Goal: Task Accomplishment & Management: Manage account settings

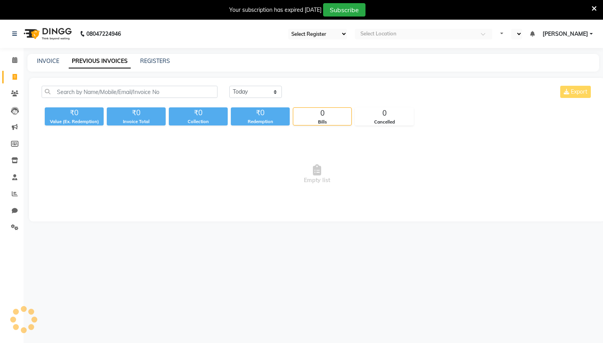
select select "28"
select select "en"
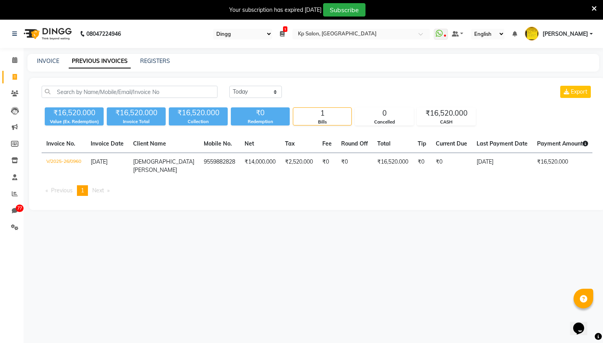
click at [593, 7] on icon at bounding box center [594, 8] width 5 height 7
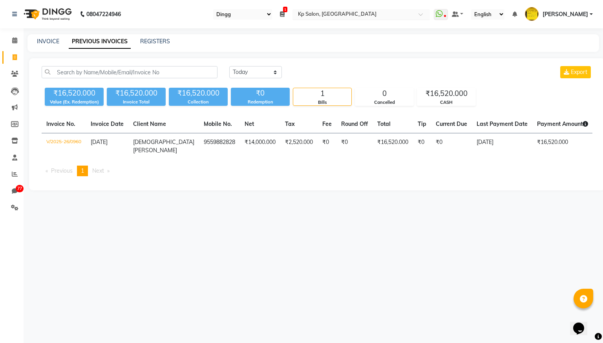
click at [384, 16] on input "text" at bounding box center [354, 15] width 114 height 8
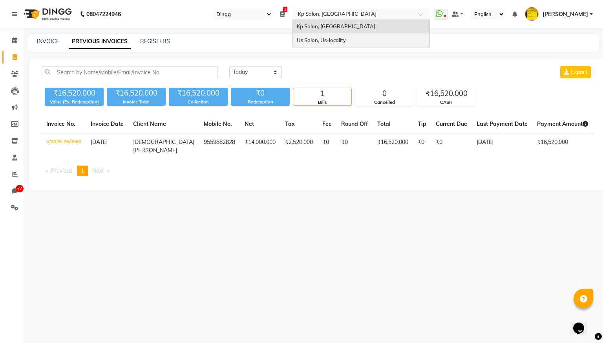
click at [346, 39] on span "Us Salon, Us-locality" at bounding box center [321, 40] width 49 height 6
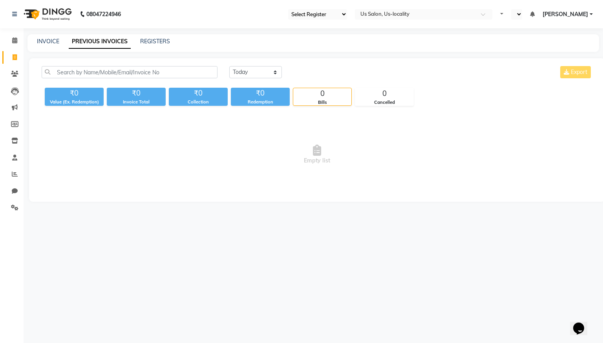
select select "30"
select select "en"
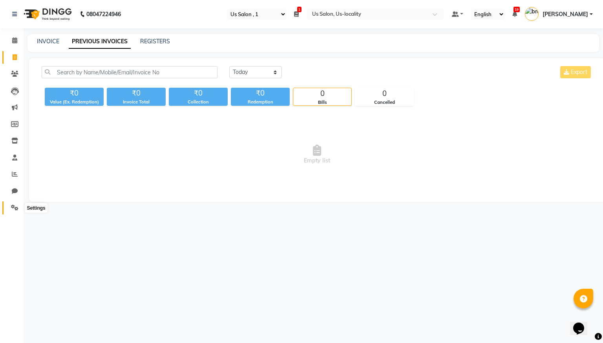
click at [16, 205] on icon at bounding box center [14, 207] width 7 height 6
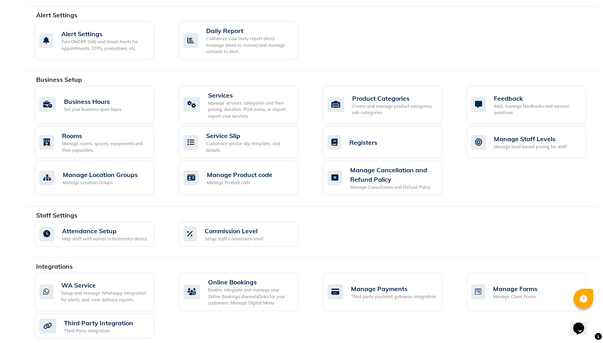
scroll to position [229, 0]
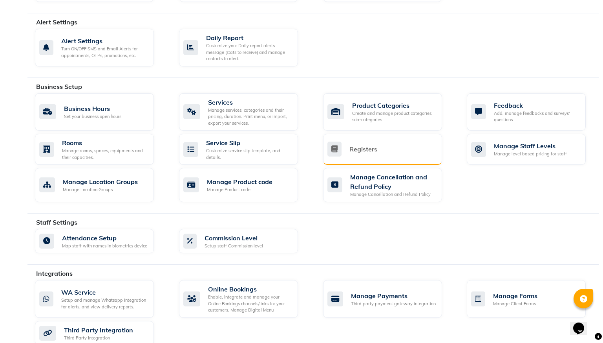
click at [366, 146] on div "Registers" at bounding box center [364, 148] width 28 height 9
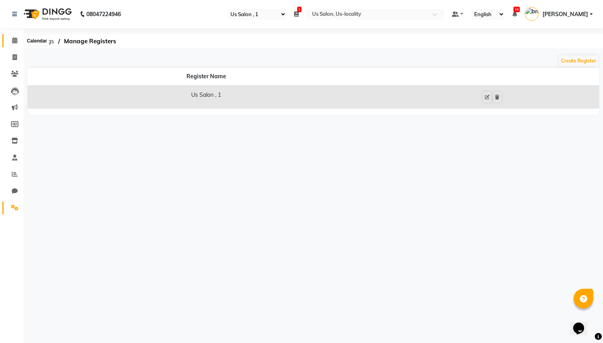
click at [15, 44] on span at bounding box center [15, 40] width 14 height 9
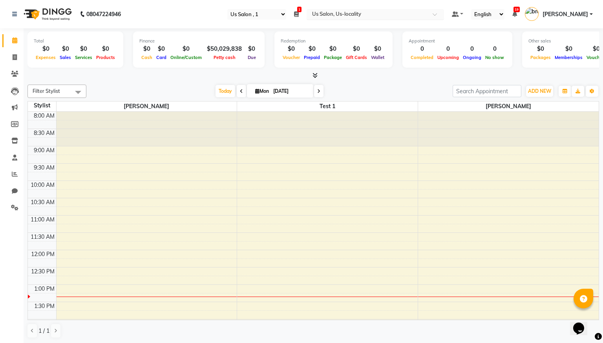
click at [388, 11] on input "text" at bounding box center [368, 15] width 114 height 8
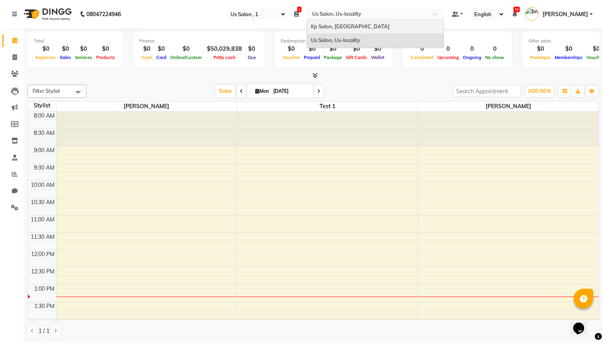
click at [376, 23] on div "Kp Salon, [GEOGRAPHIC_DATA]" at bounding box center [375, 27] width 137 height 14
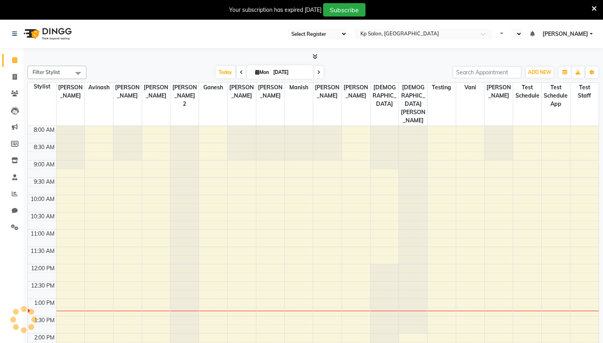
scroll to position [152, 0]
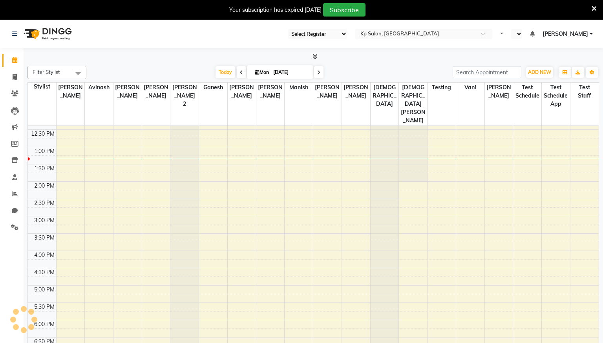
select select "28"
select select "en"
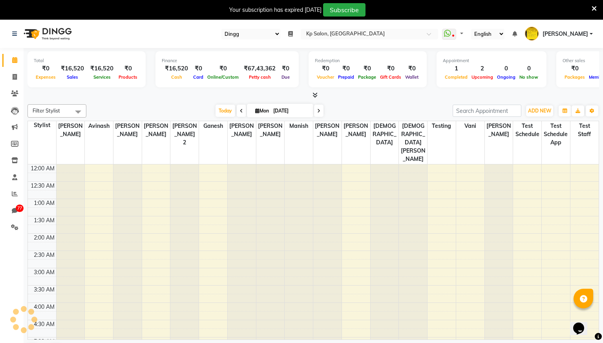
scroll to position [0, 0]
